Goal: Information Seeking & Learning: Learn about a topic

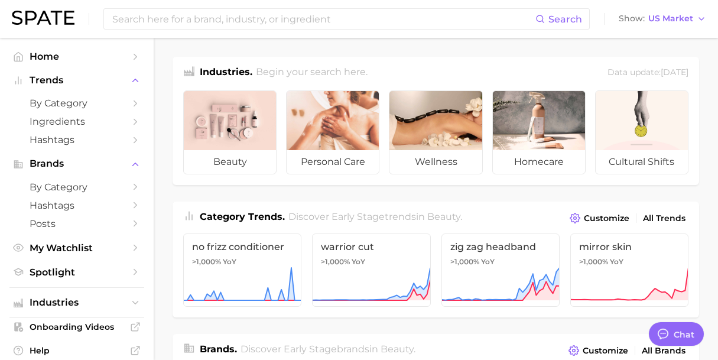
scroll to position [268, 0]
click at [47, 102] on span "by Category" at bounding box center [77, 103] width 95 height 11
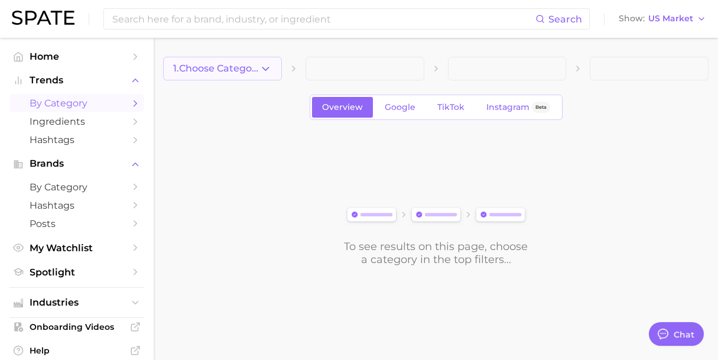
click at [265, 76] on button "1. Choose Category" at bounding box center [222, 69] width 119 height 24
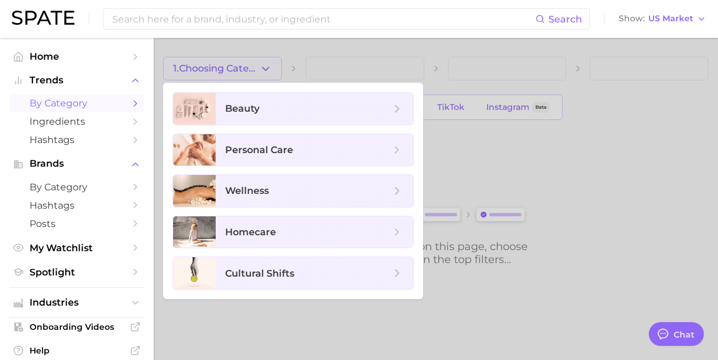
click at [287, 128] on ul "beauty personal care wellness homecare cultural shifts" at bounding box center [293, 191] width 260 height 216
click at [281, 116] on span "beauty" at bounding box center [314, 109] width 197 height 32
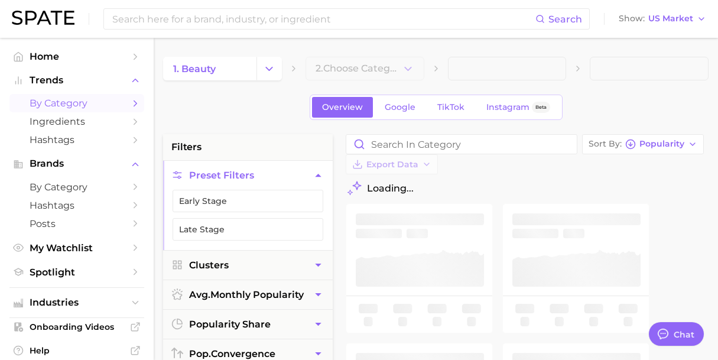
click at [429, 66] on div "1. beauty 2. Choose Category" at bounding box center [436, 69] width 546 height 24
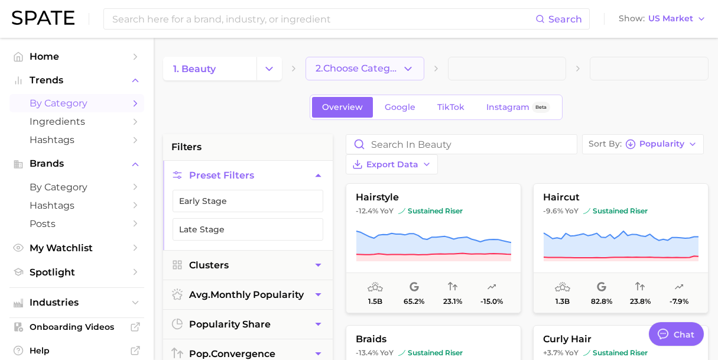
click at [394, 71] on span "2. Choose Category" at bounding box center [359, 68] width 86 height 11
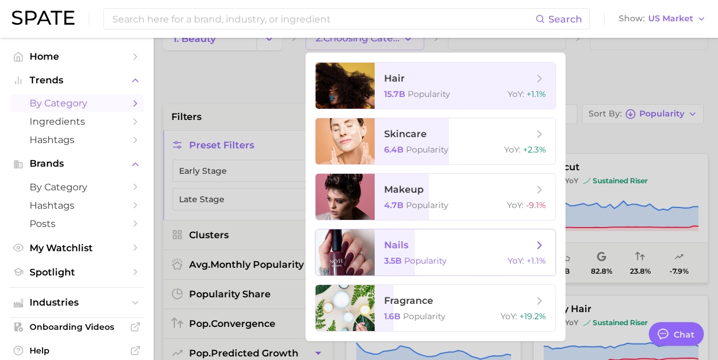
scroll to position [46, 0]
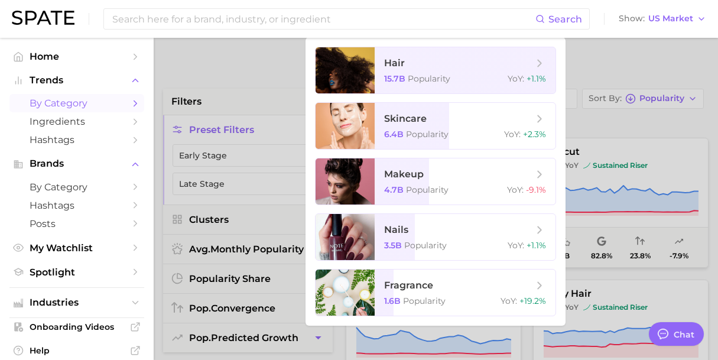
click at [235, 116] on div at bounding box center [359, 180] width 718 height 360
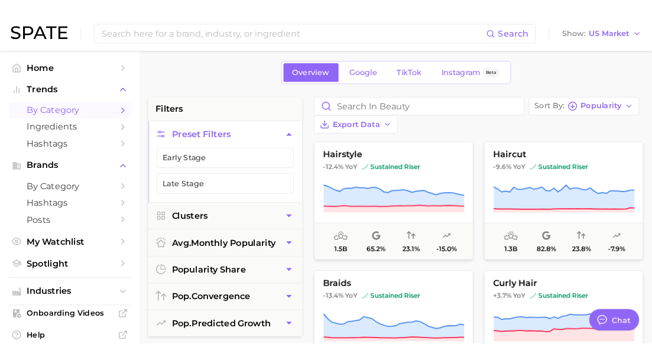
scroll to position [0, 0]
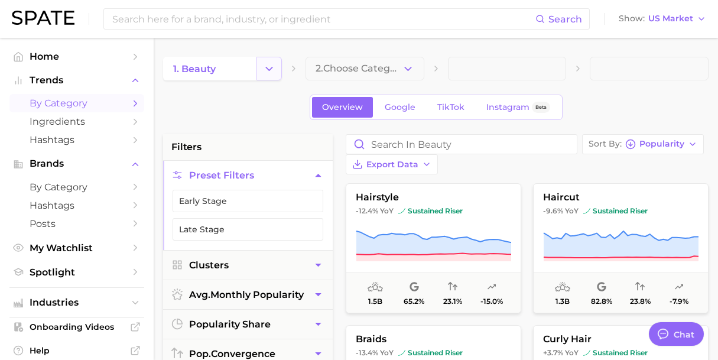
click at [271, 77] on button "Change Category" at bounding box center [269, 69] width 25 height 24
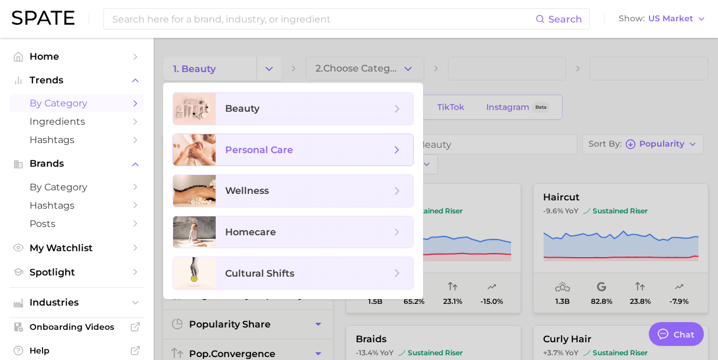
click at [278, 141] on span "personal care" at bounding box center [314, 150] width 197 height 32
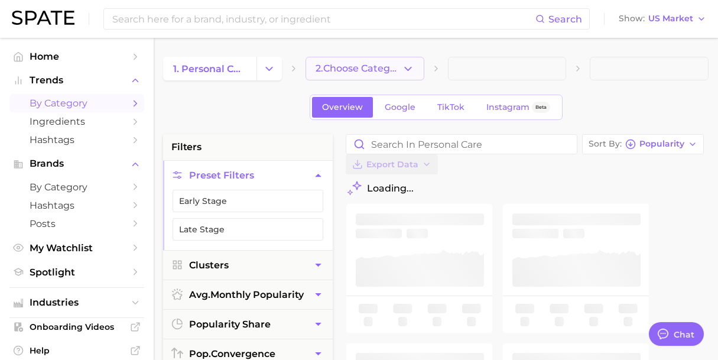
click at [416, 66] on button "2. Choose Category" at bounding box center [365, 69] width 119 height 24
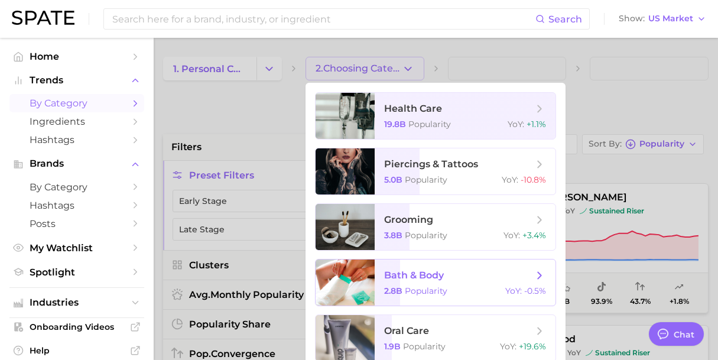
click at [426, 280] on span "bath & body" at bounding box center [414, 275] width 60 height 11
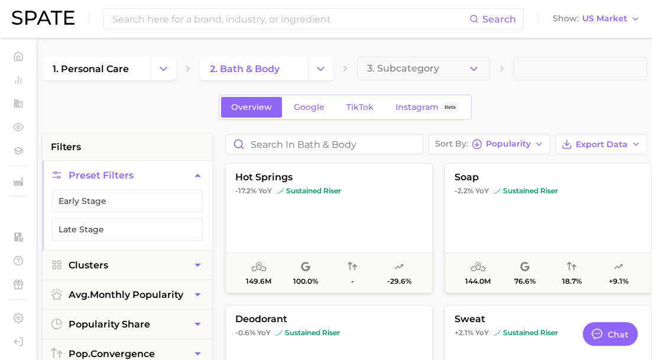
type textarea "x"
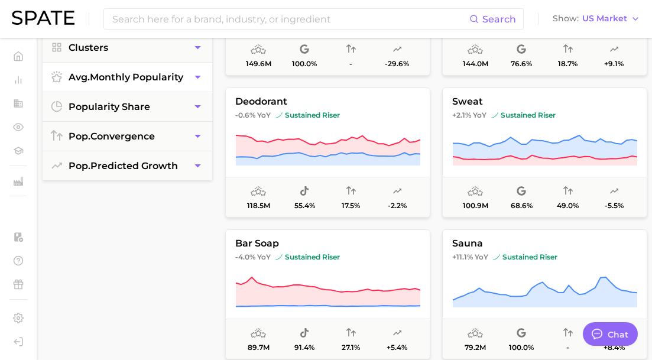
scroll to position [220, 0]
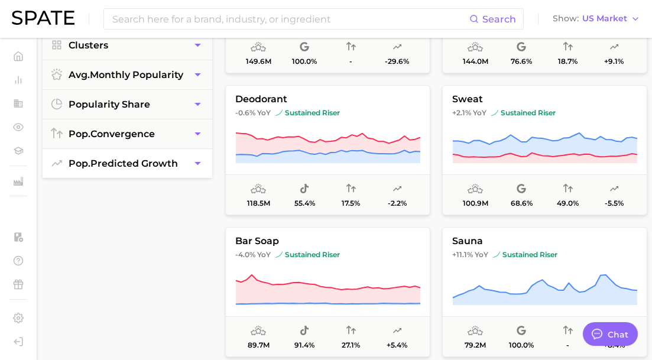
click at [138, 151] on button "pop. predicted growth" at bounding box center [128, 163] width 170 height 29
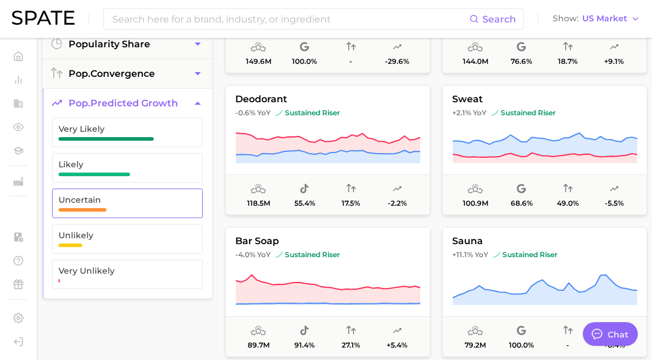
click at [136, 198] on span "Uncertain" at bounding box center [118, 199] width 119 height 9
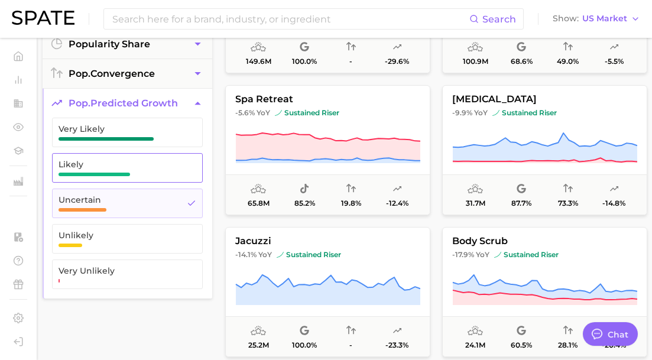
click at [134, 170] on span "Likely" at bounding box center [118, 168] width 119 height 17
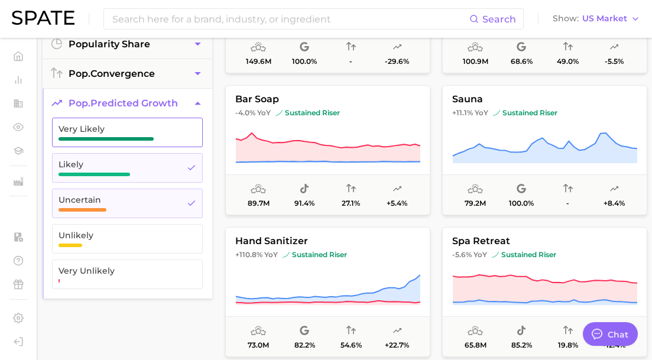
click at [136, 125] on span "Very Likely" at bounding box center [118, 128] width 119 height 9
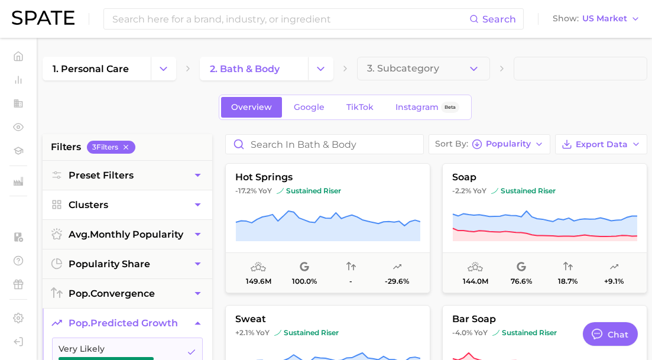
click at [116, 203] on button "Clusters" at bounding box center [128, 204] width 170 height 29
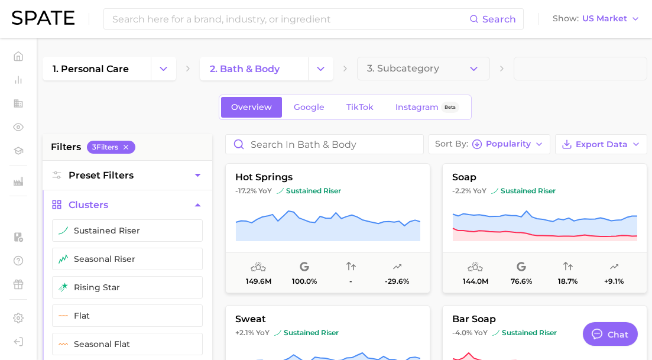
click at [116, 181] on button "Preset Filters" at bounding box center [128, 175] width 170 height 29
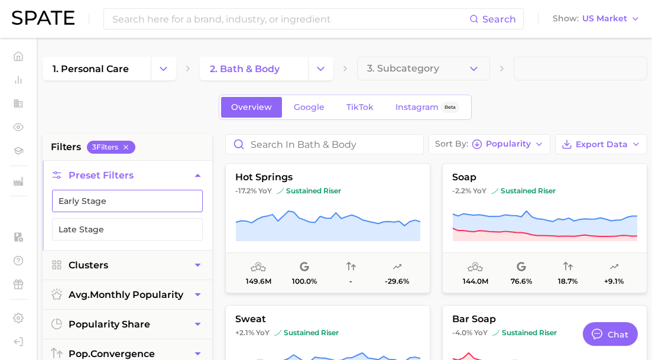
click at [116, 198] on button "Early Stage" at bounding box center [127, 201] width 151 height 22
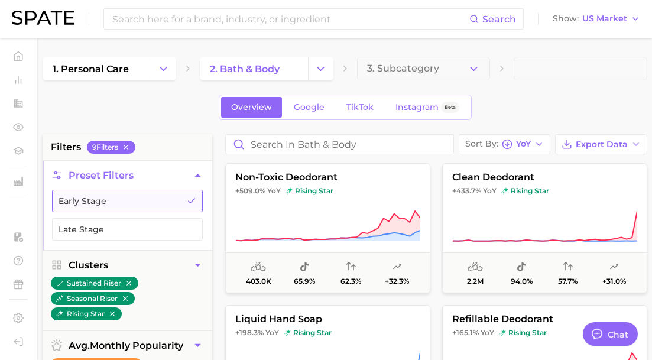
click at [116, 198] on button "Early Stage" at bounding box center [127, 201] width 151 height 22
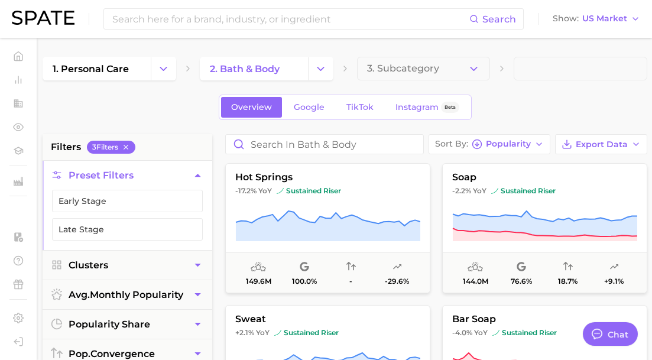
click at [114, 177] on span "Preset Filters" at bounding box center [101, 175] width 65 height 11
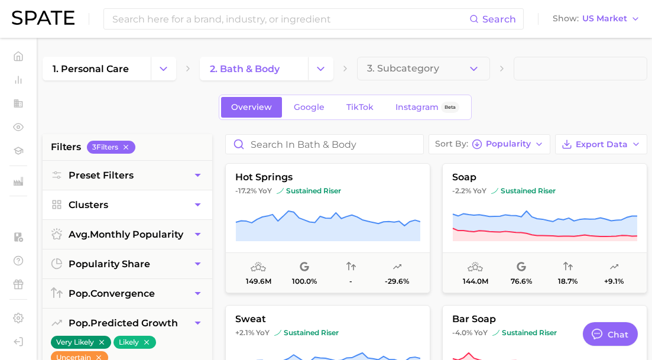
click at [109, 202] on button "Clusters" at bounding box center [128, 204] width 170 height 29
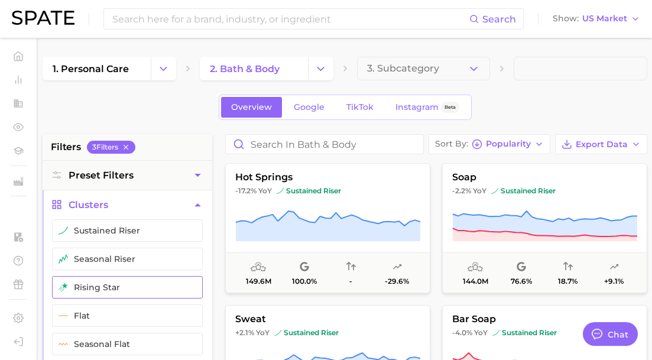
click at [117, 278] on button "rising star" at bounding box center [127, 287] width 151 height 22
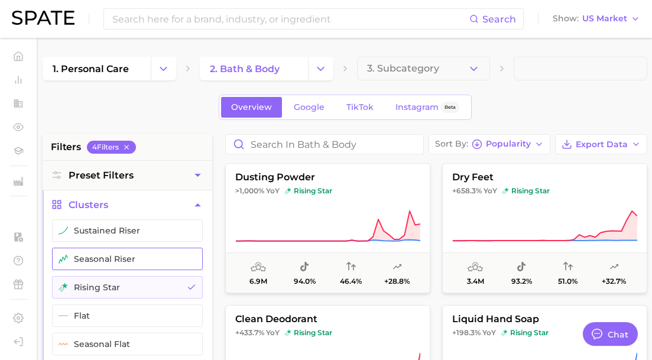
click at [117, 251] on button "seasonal riser" at bounding box center [127, 259] width 151 height 22
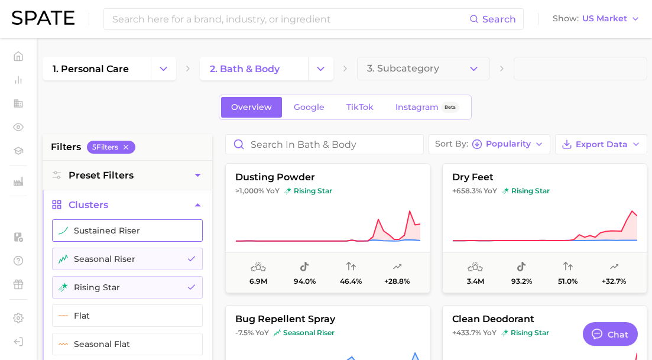
click at [122, 222] on button "sustained riser" at bounding box center [127, 230] width 151 height 22
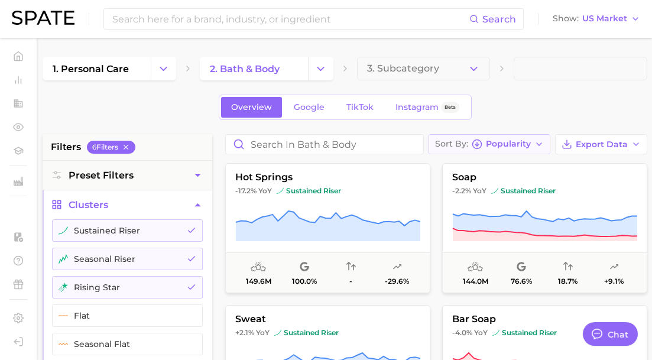
click at [515, 141] on span "Popularity" at bounding box center [508, 144] width 45 height 7
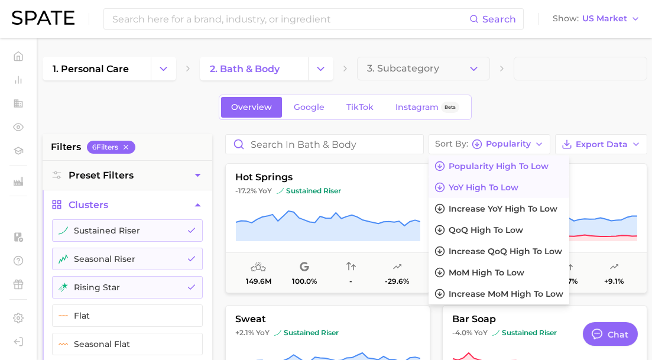
click at [495, 192] on span "YoY high to low" at bounding box center [484, 188] width 70 height 10
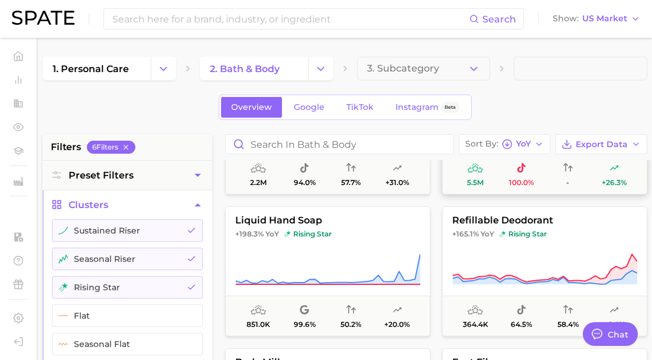
scroll to position [383, 0]
click at [172, 65] on button "Change Category" at bounding box center [163, 69] width 25 height 24
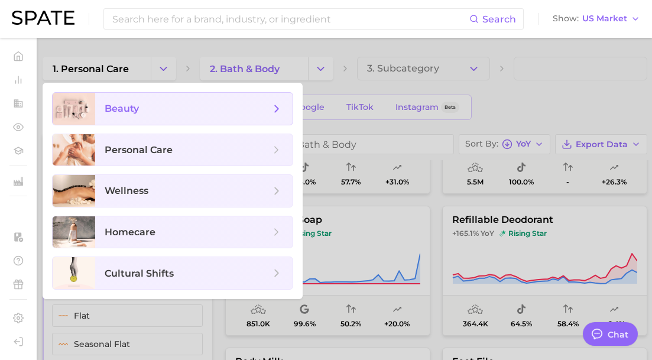
click at [172, 106] on span "beauty" at bounding box center [188, 108] width 166 height 13
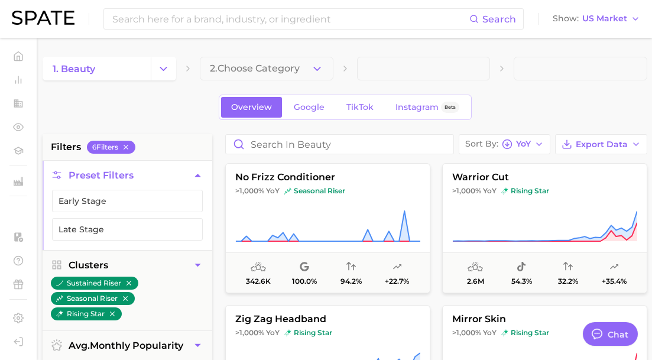
click at [303, 72] on button "2. Choose Category" at bounding box center [267, 69] width 134 height 24
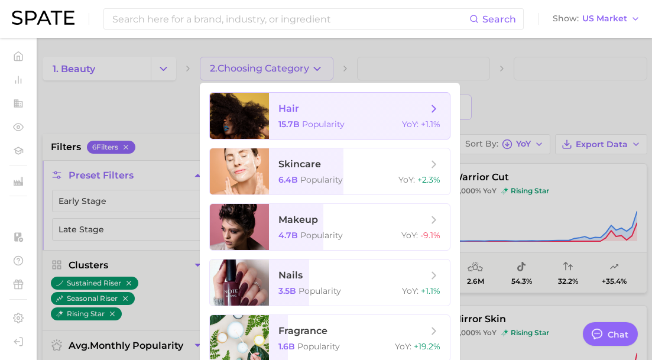
click at [302, 111] on span "hair" at bounding box center [352, 108] width 149 height 13
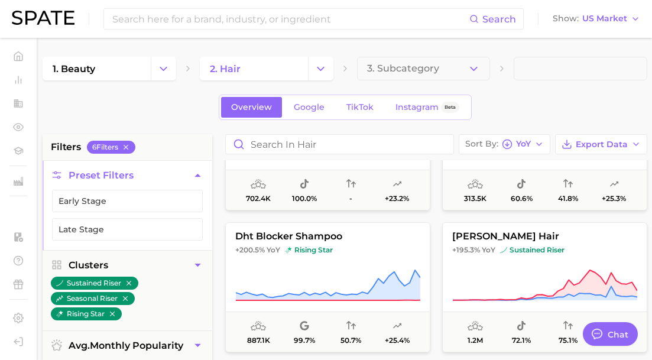
scroll to position [2073, 0]
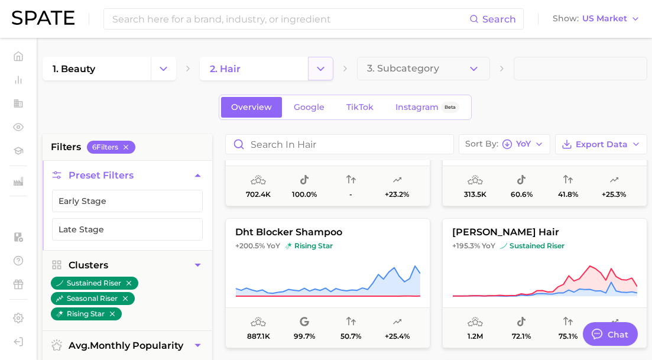
click at [326, 70] on icon "Change Category" at bounding box center [320, 69] width 12 height 12
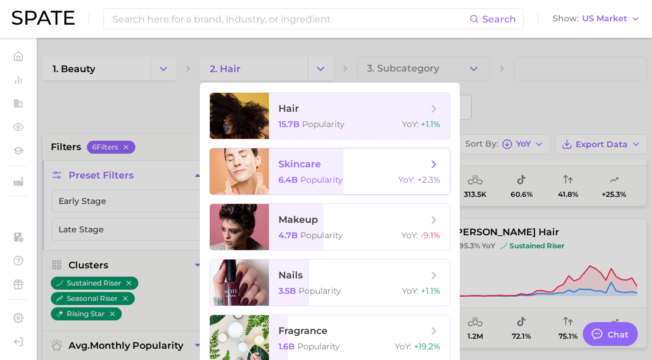
click at [337, 164] on span "skincare" at bounding box center [352, 164] width 149 height 13
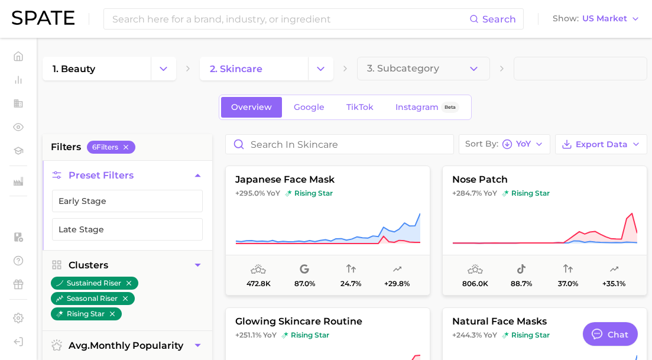
scroll to position [426, 0]
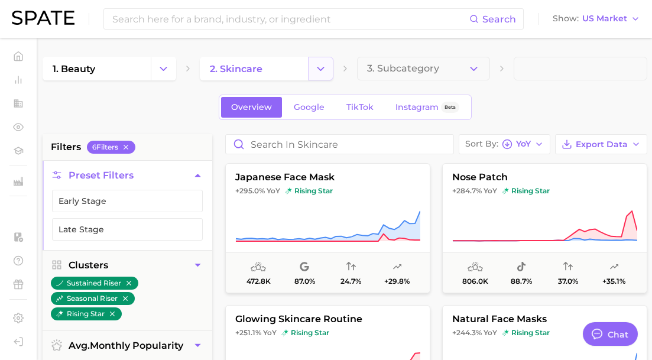
click at [321, 64] on icon "Change Category" at bounding box center [320, 69] width 12 height 12
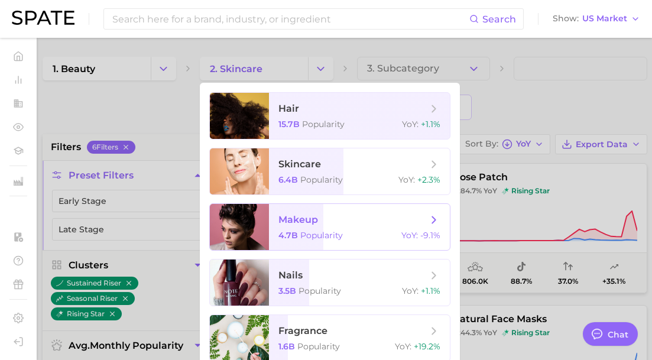
click at [325, 236] on span "Popularity" at bounding box center [321, 235] width 43 height 11
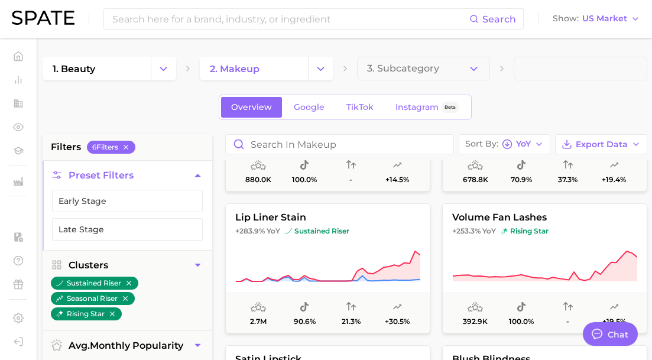
scroll to position [388, 0]
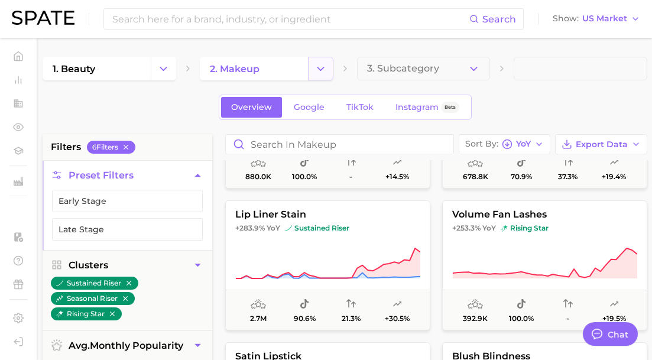
click at [315, 64] on icon "Change Category" at bounding box center [320, 69] width 12 height 12
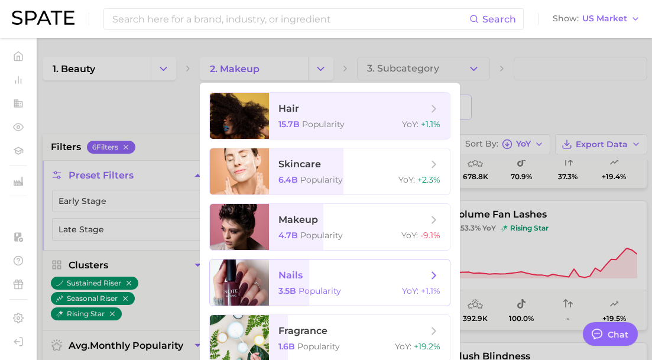
click at [382, 284] on span "nails 3.5b Popularity YoY : +1.1%" at bounding box center [359, 283] width 181 height 46
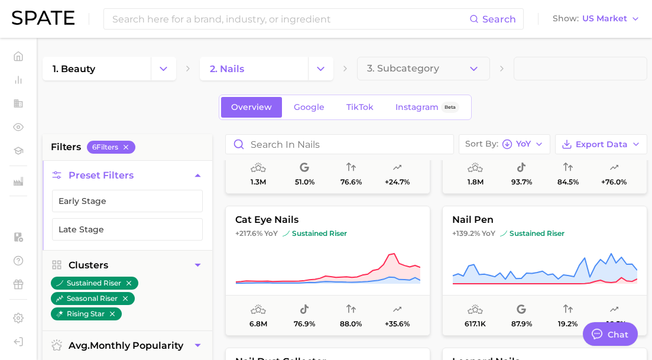
scroll to position [385, 0]
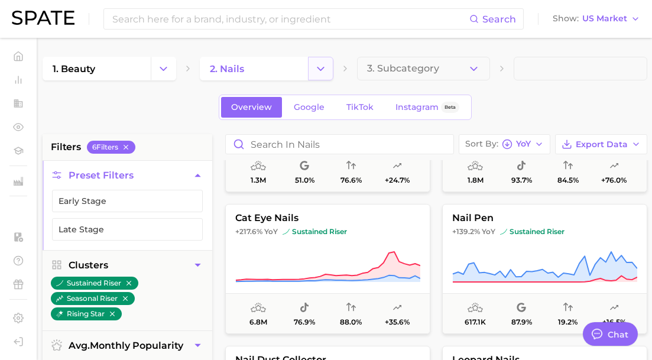
click at [316, 69] on icon "Change Category" at bounding box center [320, 69] width 12 height 12
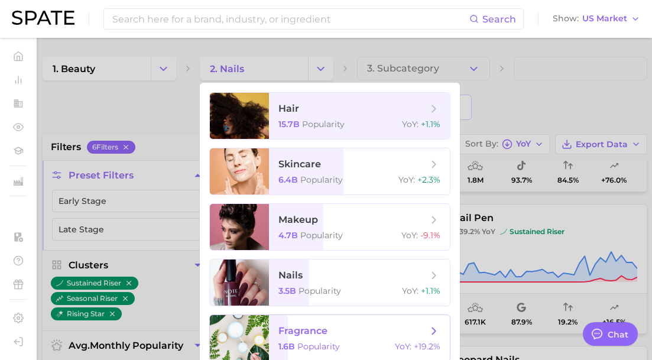
scroll to position [0, 0]
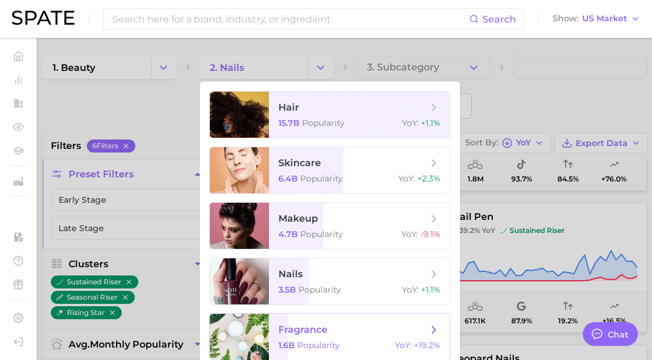
click at [322, 336] on span "fragrance 1.6b Popularity YoY : +19.2%" at bounding box center [359, 337] width 181 height 46
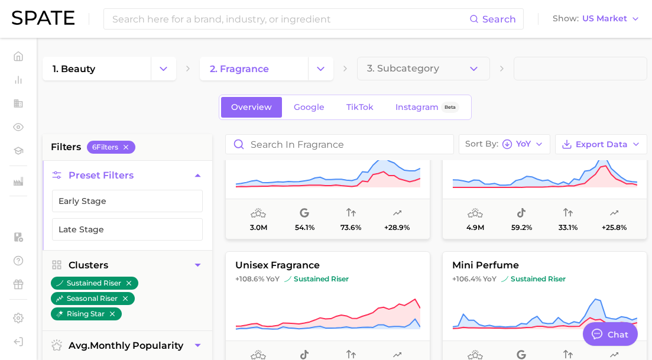
scroll to position [341, 0]
